Goal: Communication & Community: Answer question/provide support

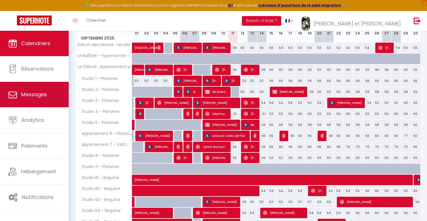
scroll to position [86, 0]
click at [32, 102] on link "Messages" at bounding box center [34, 94] width 69 height 25
select select "message"
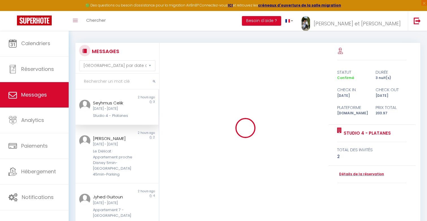
scroll to position [1287, 0]
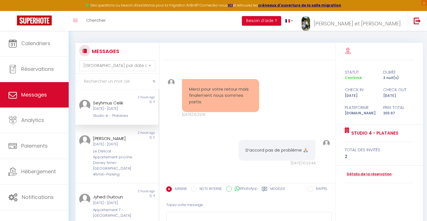
click at [105, 110] on div "[DATE] - [DATE]" at bounding box center [113, 108] width 41 height 5
click at [108, 142] on div "[PERSON_NAME]" at bounding box center [113, 138] width 41 height 7
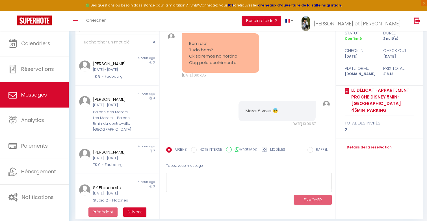
scroll to position [44, 0]
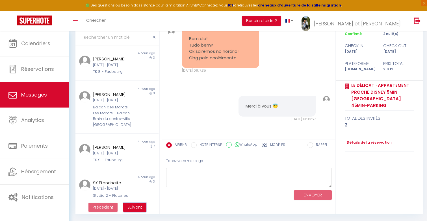
click at [133, 206] on span "Suivant" at bounding box center [135, 208] width 15 height 6
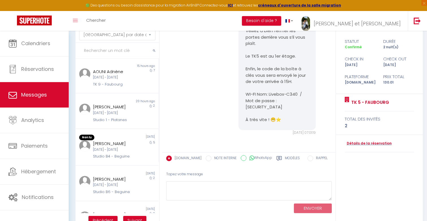
scroll to position [125, 0]
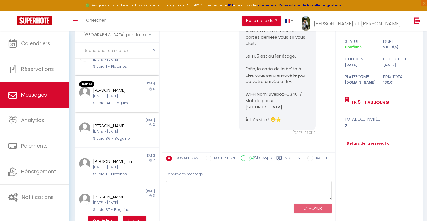
click at [121, 109] on div "Non lu [DATE] [PERSON_NAME] [DATE] - [DATE] Studio B4 - Beguine 5" at bounding box center [116, 94] width 83 height 37
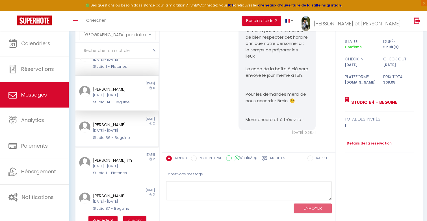
scroll to position [213, 0]
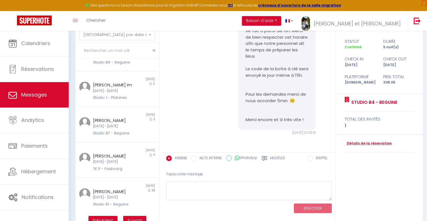
click at [131, 216] on ul "Précédent Suivant" at bounding box center [117, 220] width 84 height 15
click at [132, 217] on button "Suivant" at bounding box center [134, 221] width 23 height 10
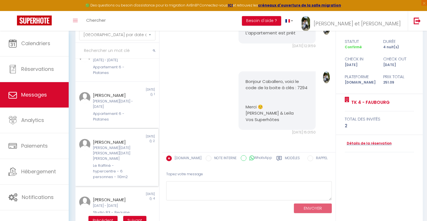
scroll to position [282, 0]
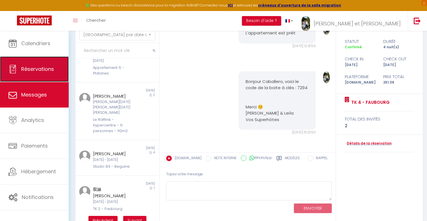
click at [37, 81] on link "Réservations" at bounding box center [34, 69] width 69 height 25
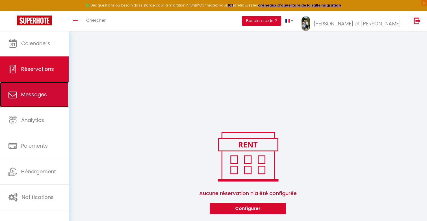
click at [37, 94] on span "Messages" at bounding box center [34, 94] width 26 height 7
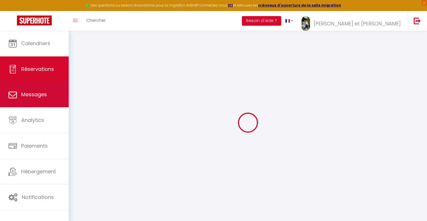
select select "message"
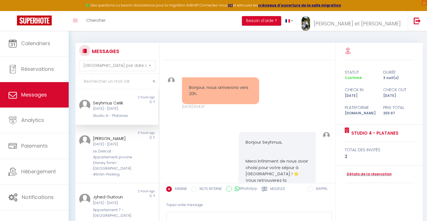
scroll to position [1287, 0]
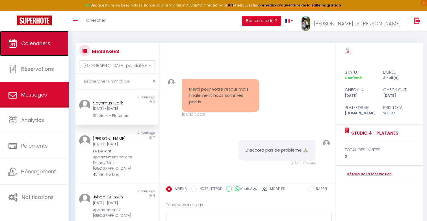
click at [48, 53] on link "Calendriers" at bounding box center [34, 43] width 69 height 25
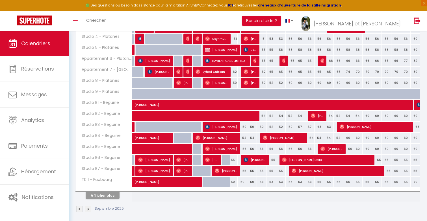
scroll to position [165, 0]
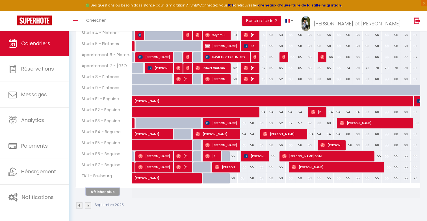
click at [99, 192] on button "Afficher plus" at bounding box center [103, 192] width 34 height 8
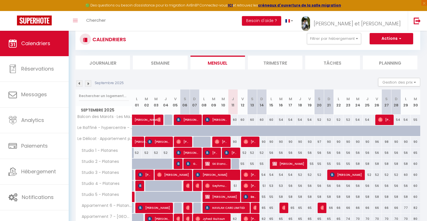
scroll to position [14, 0]
